Goal: Communication & Community: Share content

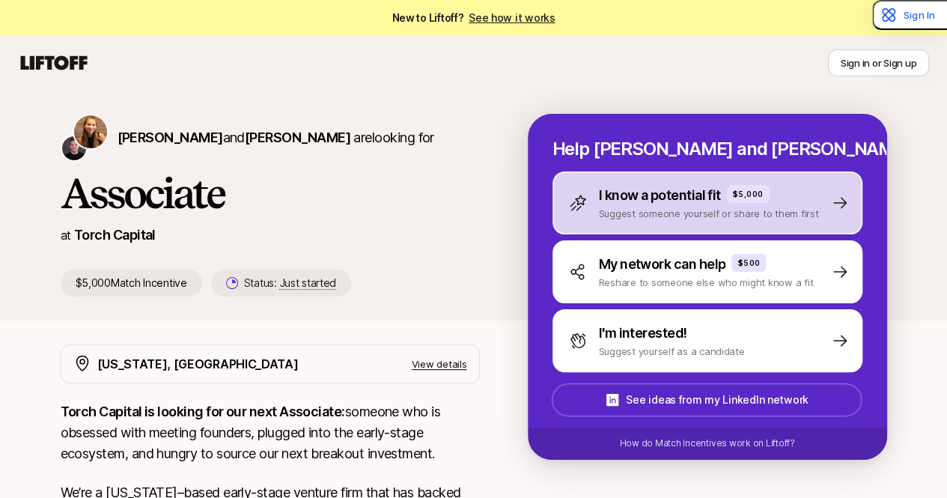
click at [694, 201] on p "I know a potential fit" at bounding box center [660, 195] width 122 height 21
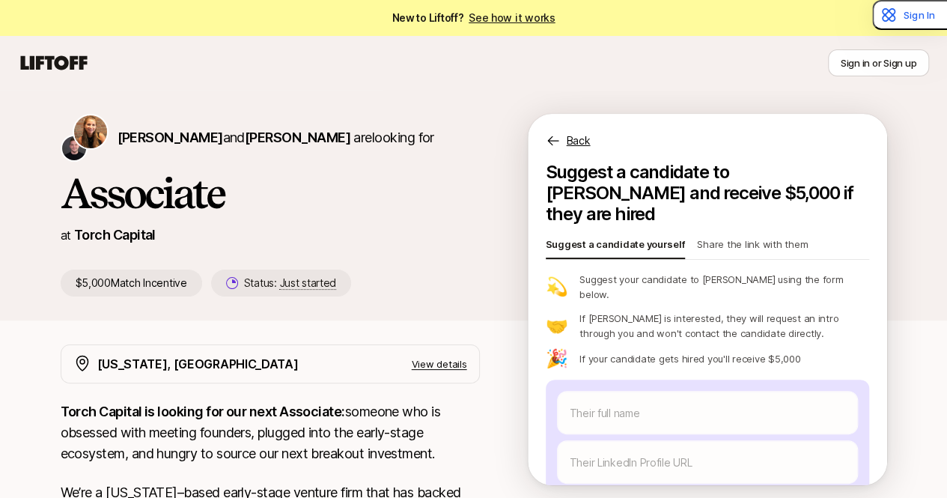
click at [725, 237] on p "Share the link with them" at bounding box center [752, 247] width 111 height 21
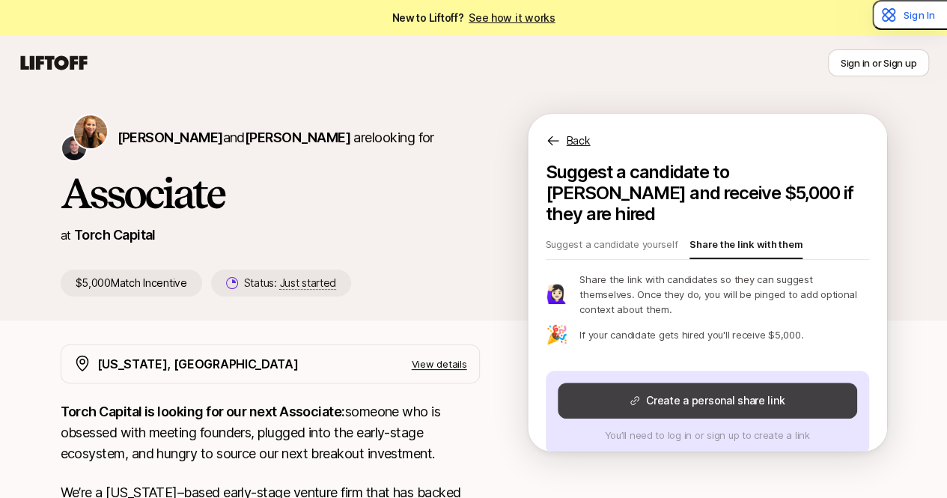
click at [758, 383] on button "Create a personal share link" at bounding box center [707, 401] width 299 height 36
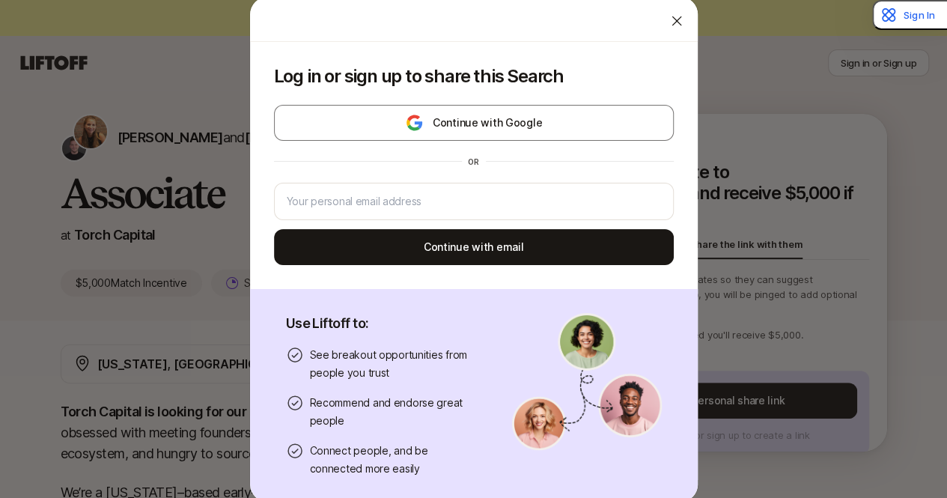
click at [669, 28] on icon at bounding box center [676, 20] width 15 height 15
